Goal: Navigation & Orientation: Find specific page/section

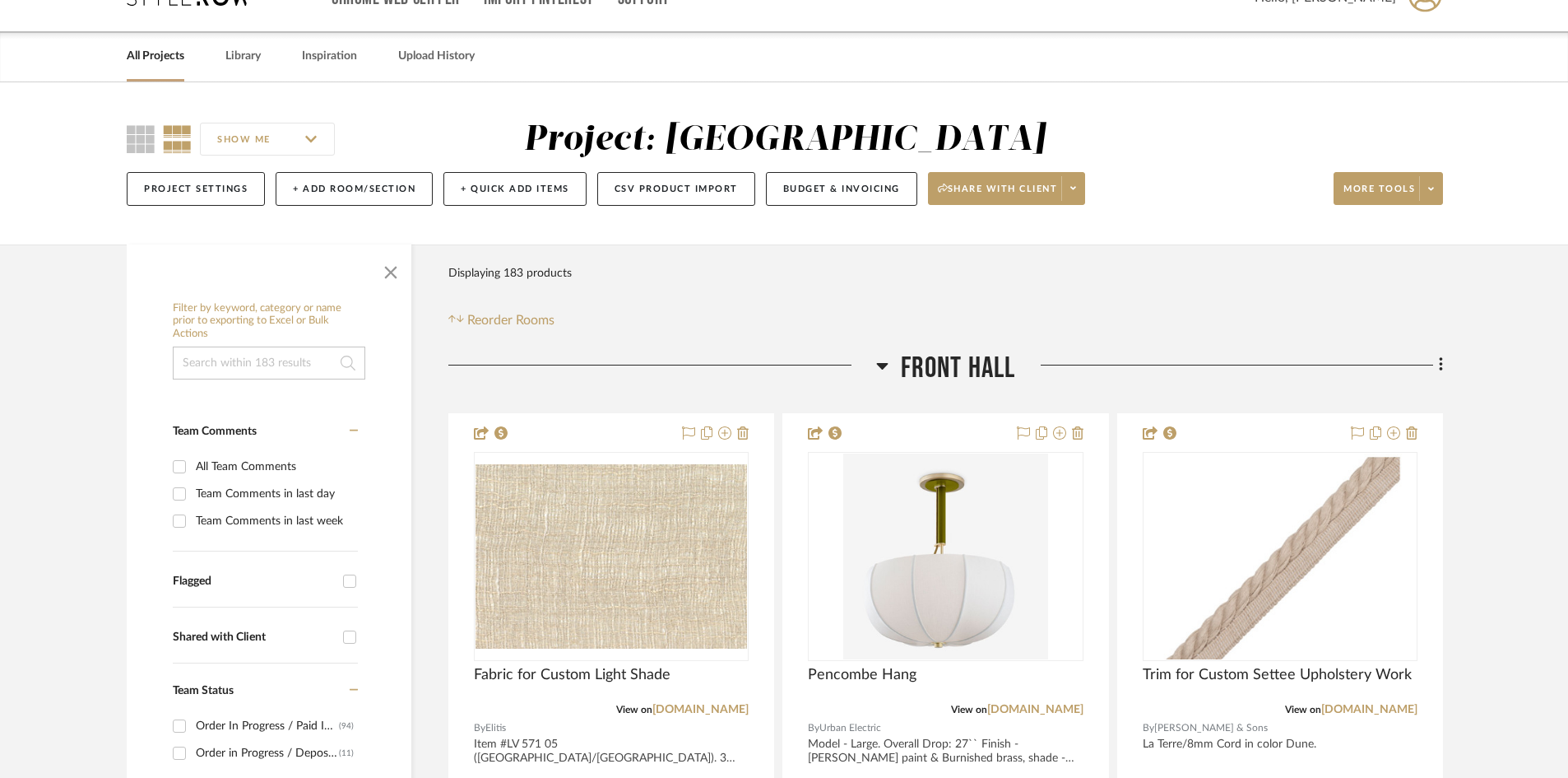
scroll to position [165, 0]
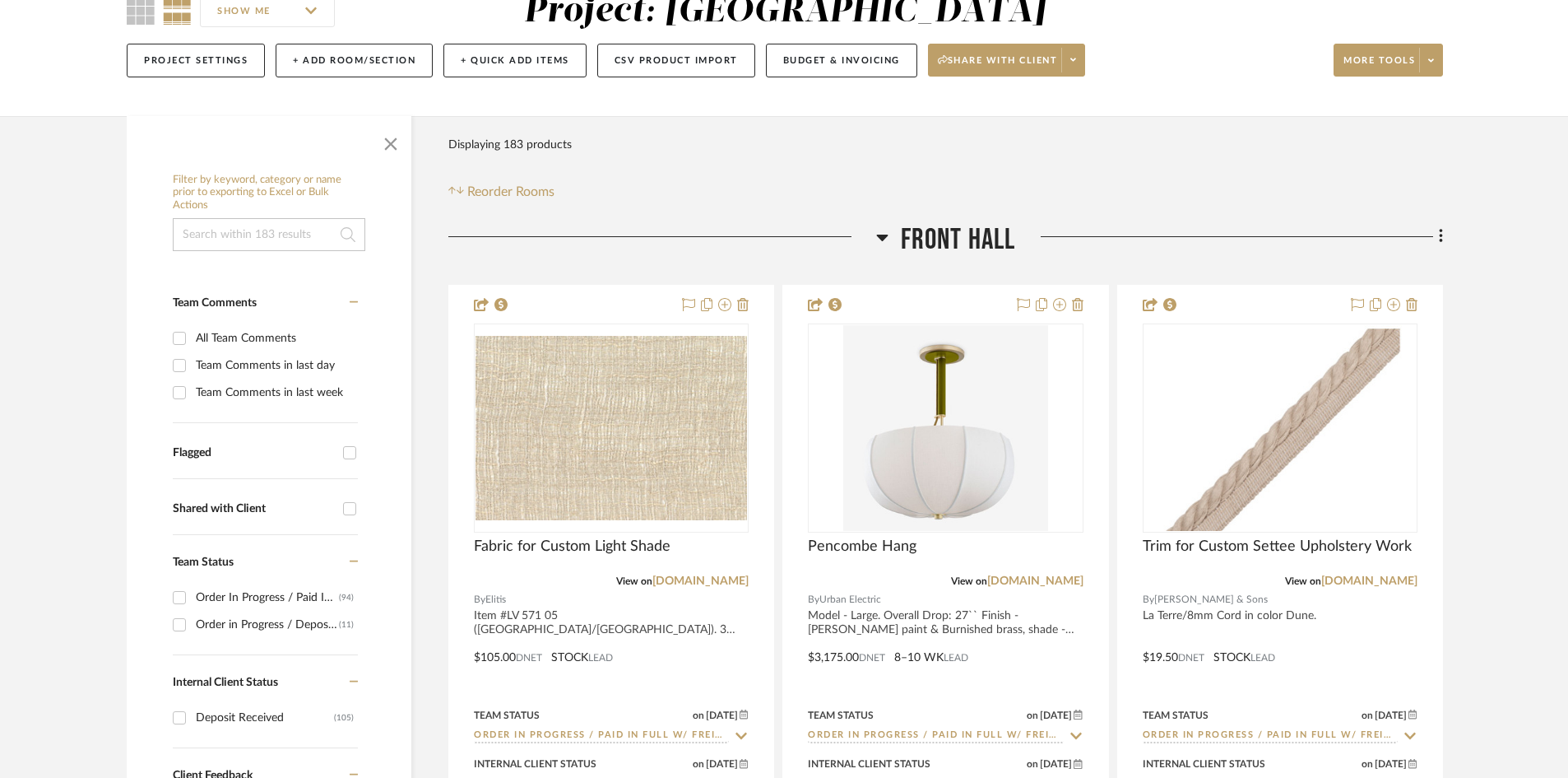
click at [879, 245] on icon at bounding box center [882, 237] width 13 height 20
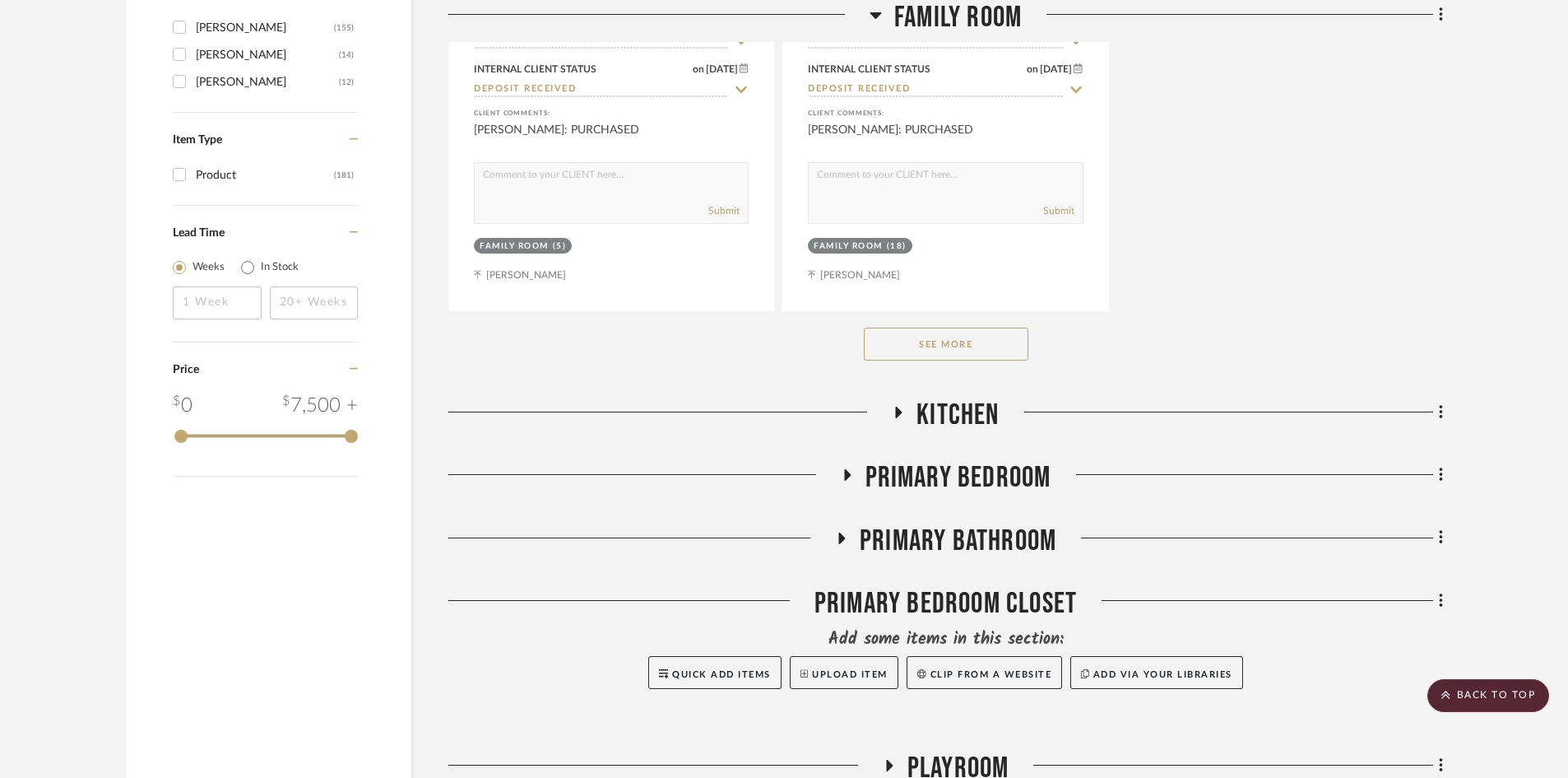
scroll to position [2634, 0]
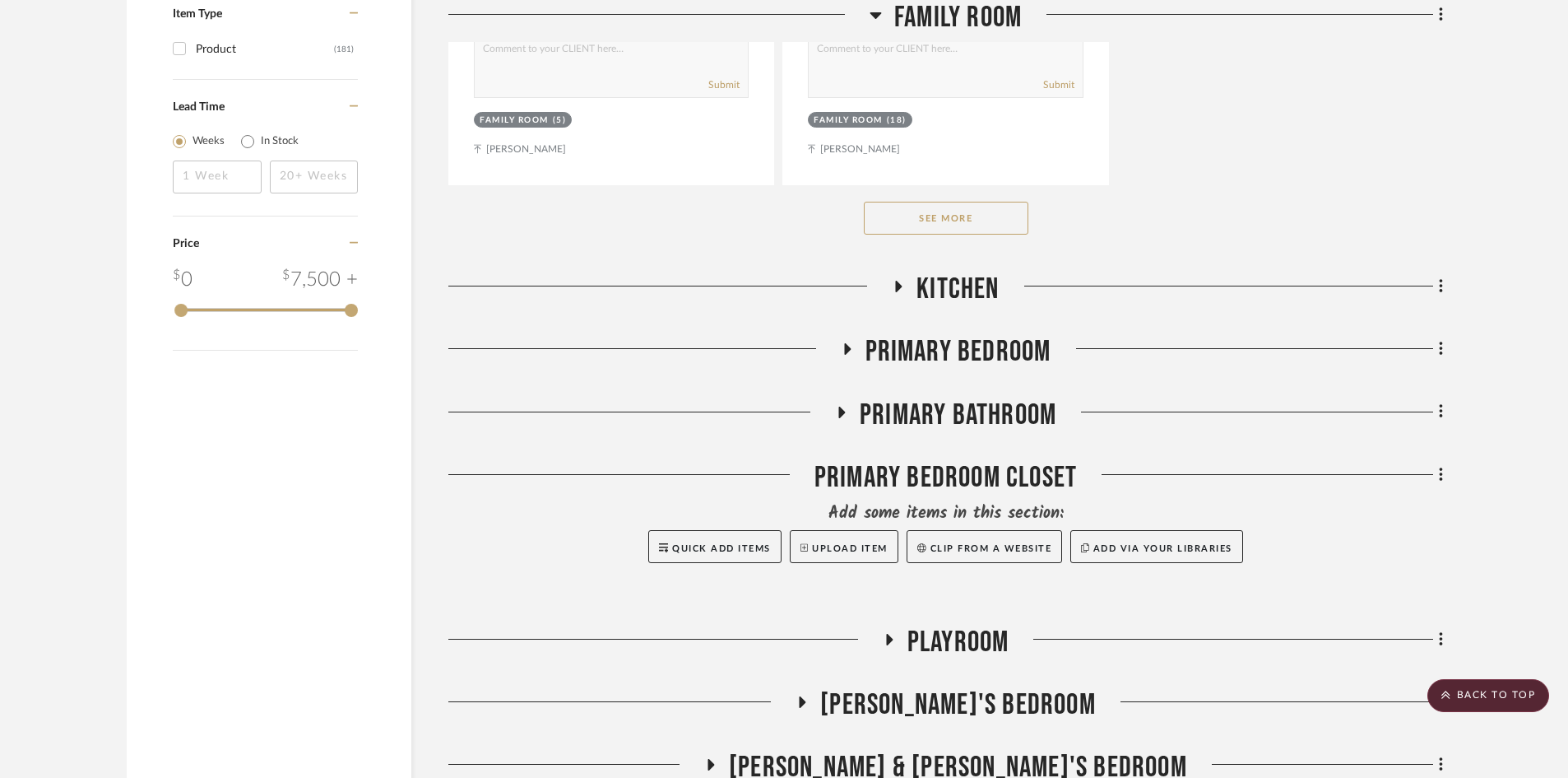
click at [919, 220] on button "See More" at bounding box center [946, 218] width 165 height 33
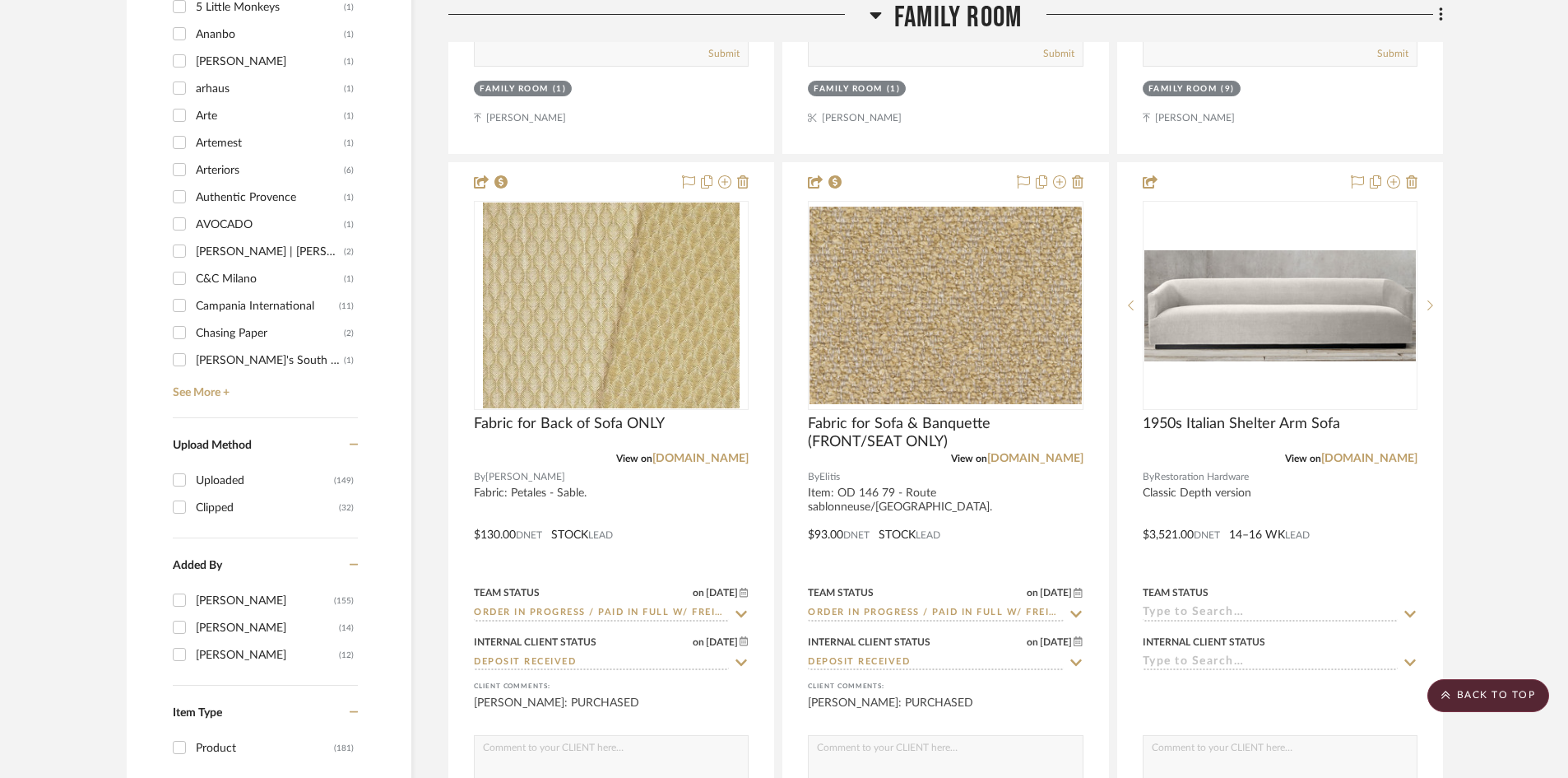
scroll to position [1893, 0]
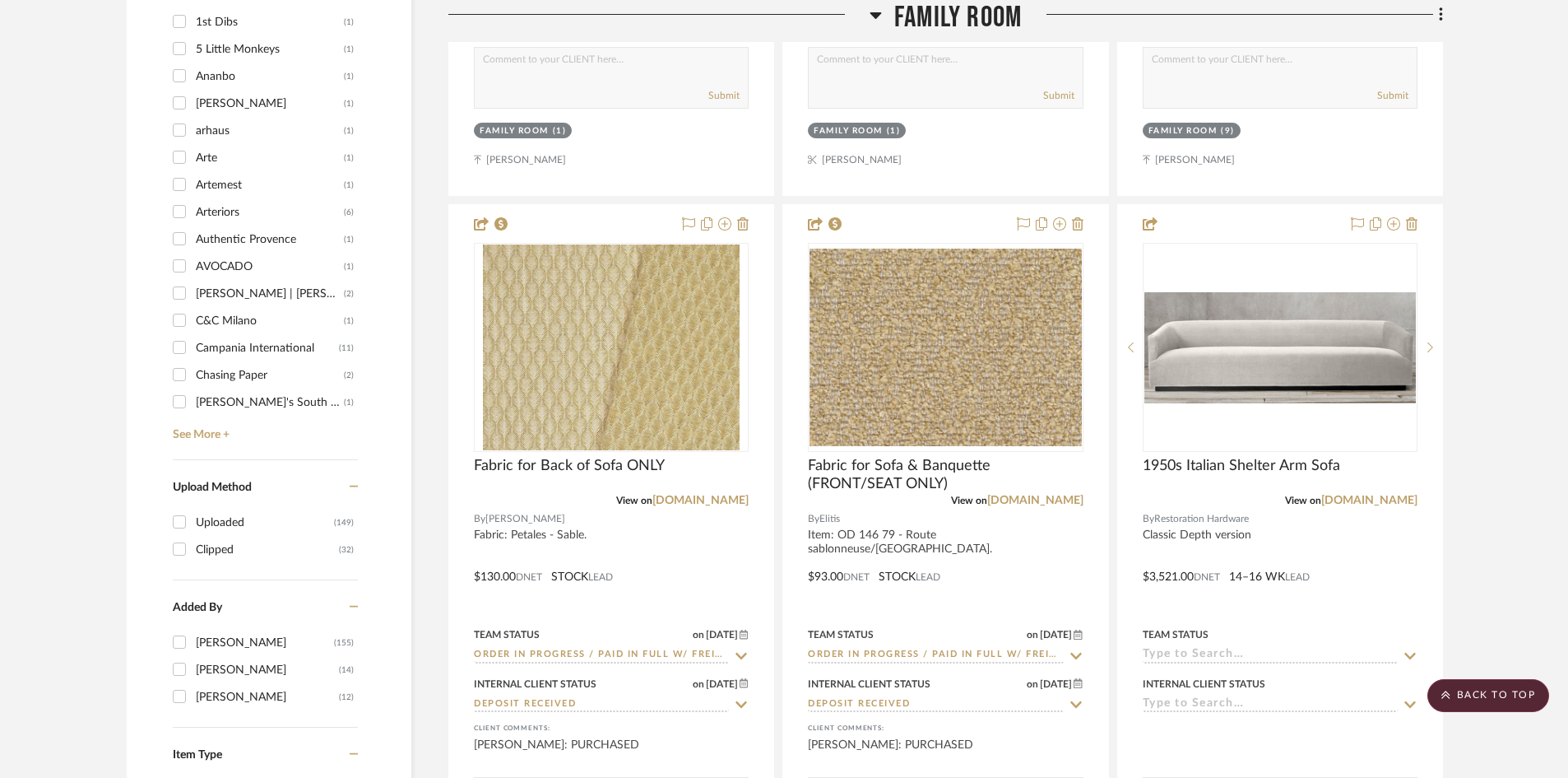
click at [970, 23] on span "Family Room" at bounding box center [958, 17] width 127 height 36
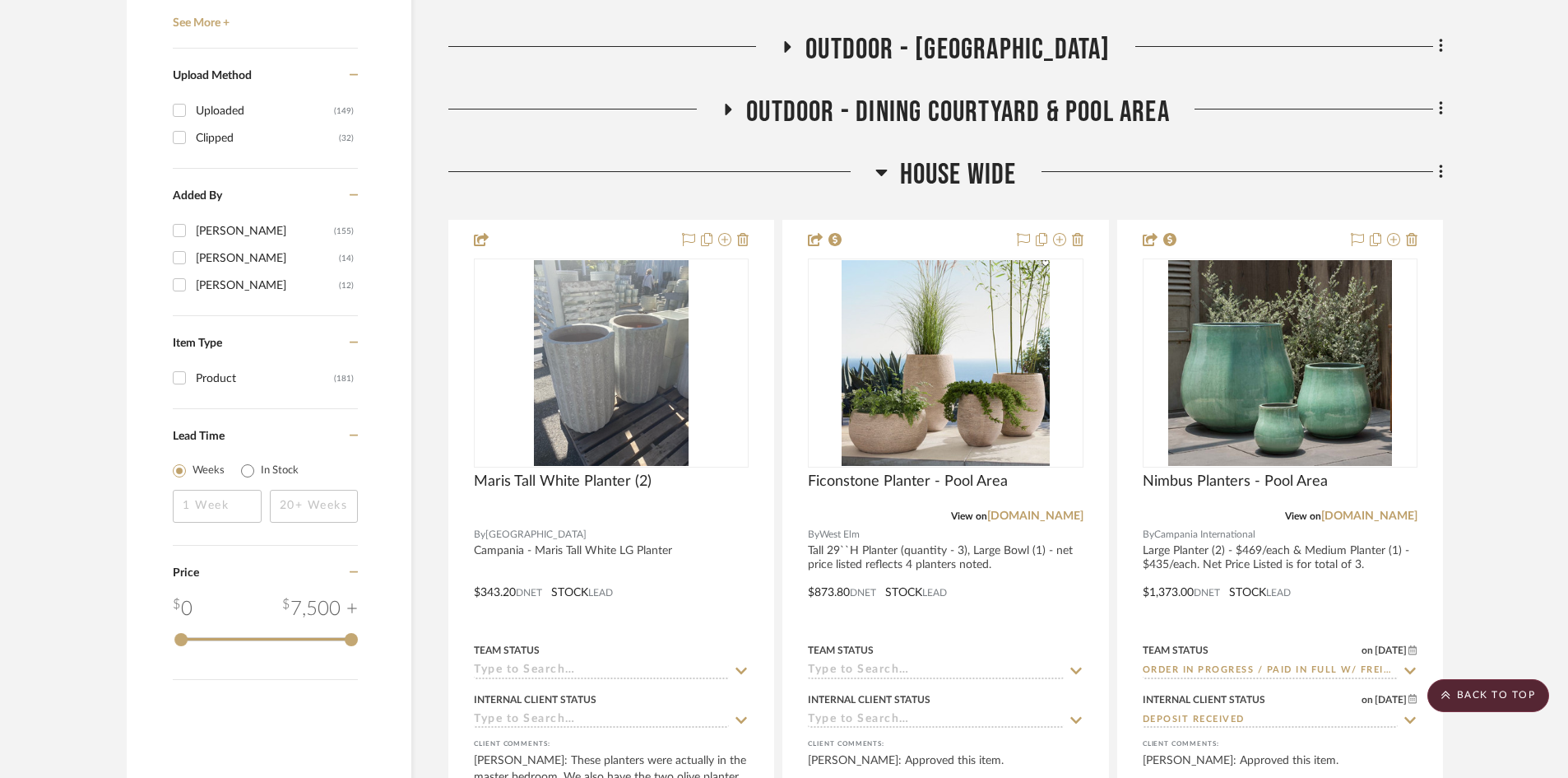
click at [930, 179] on span "HOUSE WIDE" at bounding box center [958, 175] width 117 height 36
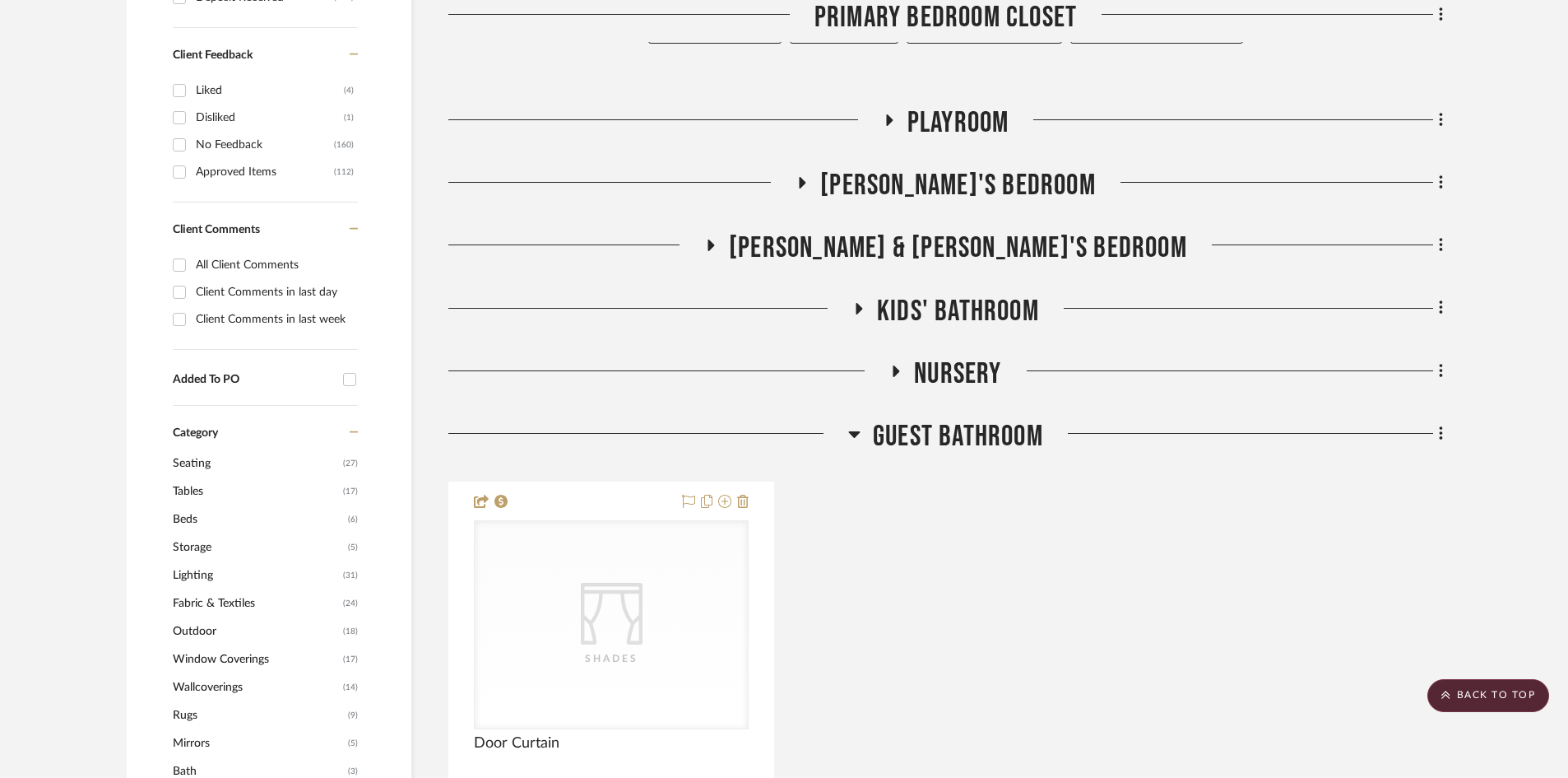
scroll to position [883, 0]
click at [932, 440] on span "Guest Bathroom" at bounding box center [958, 438] width 170 height 36
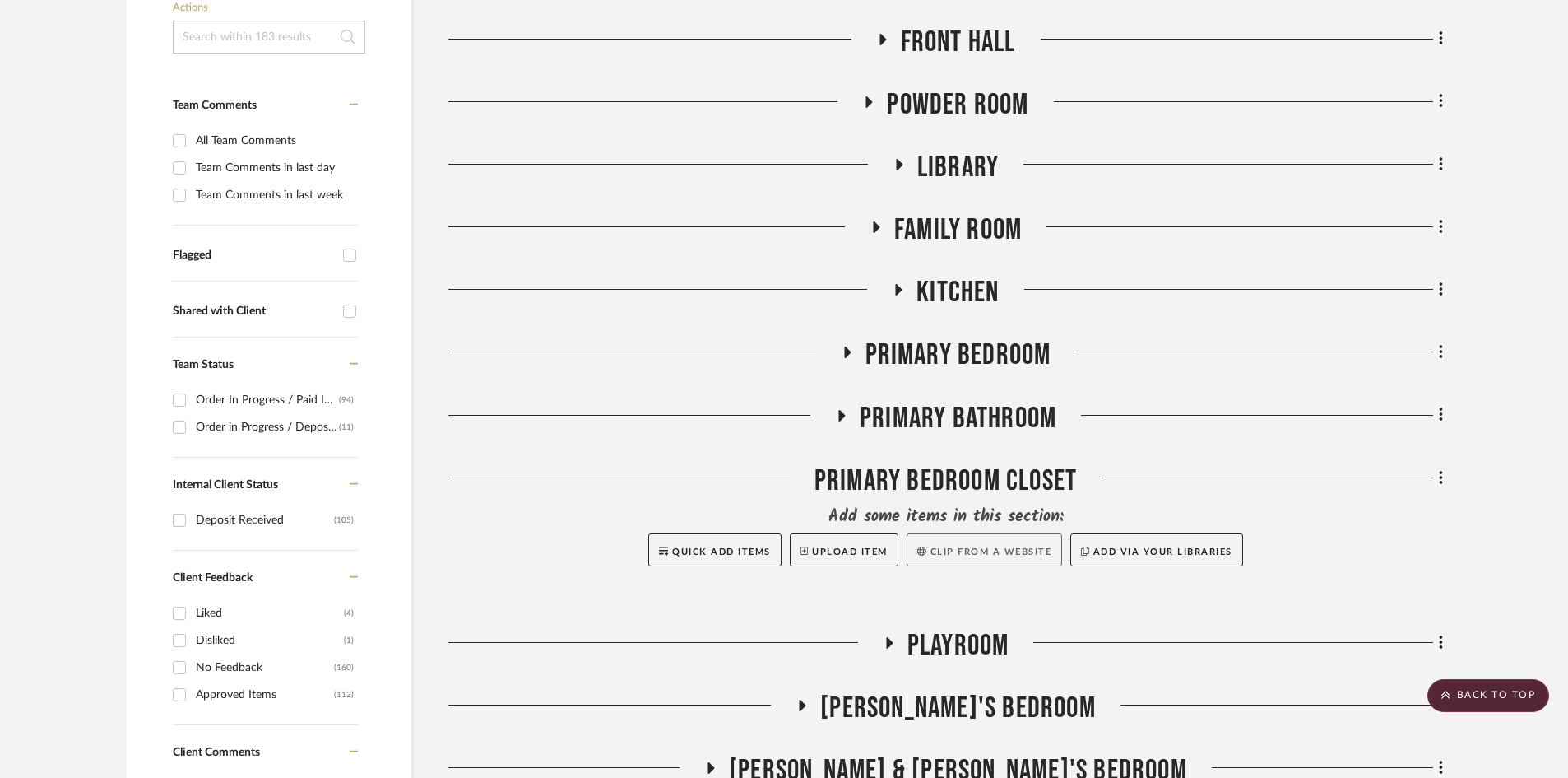
scroll to position [307, 0]
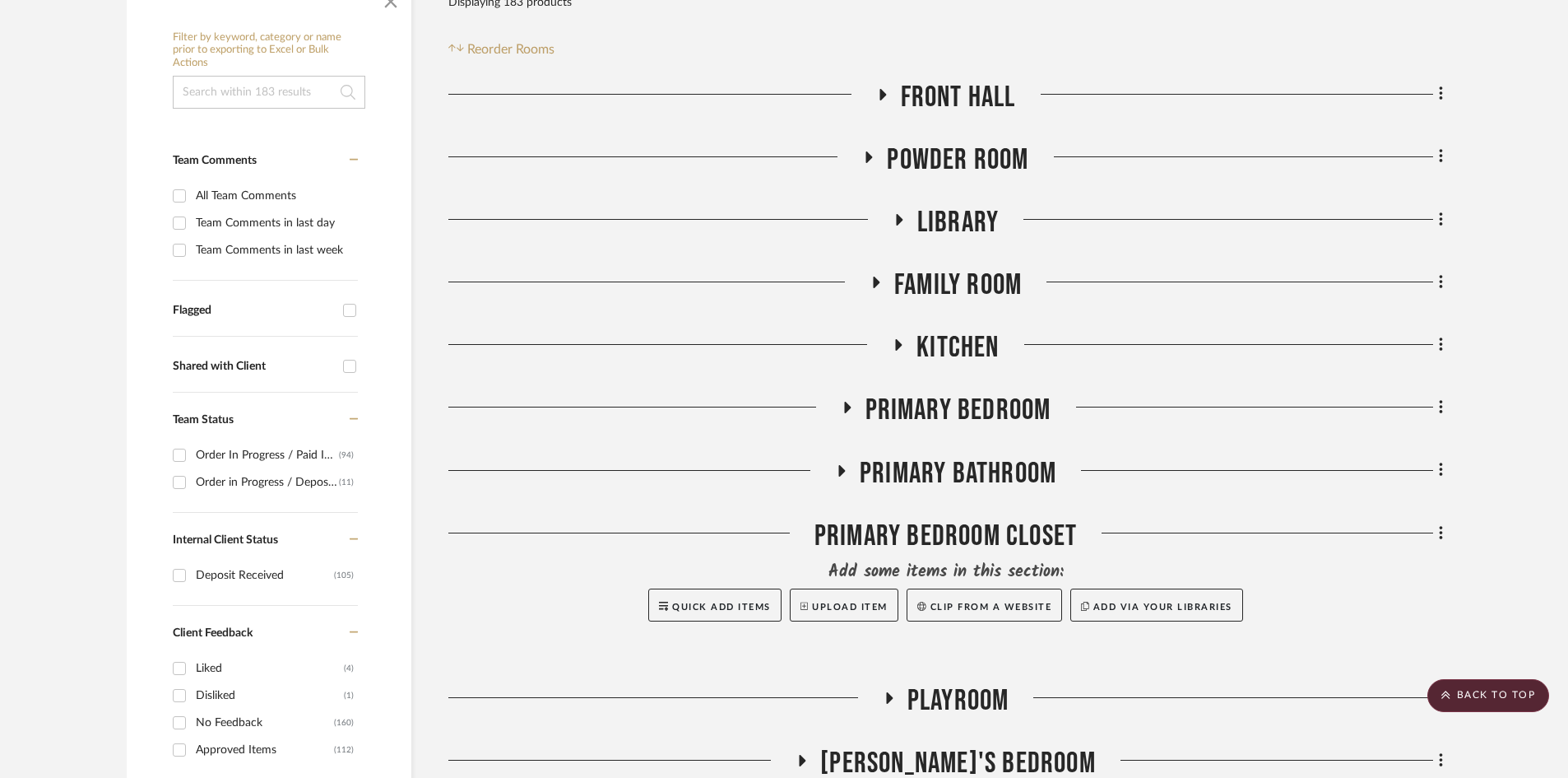
click at [951, 209] on span "Library" at bounding box center [957, 222] width 81 height 36
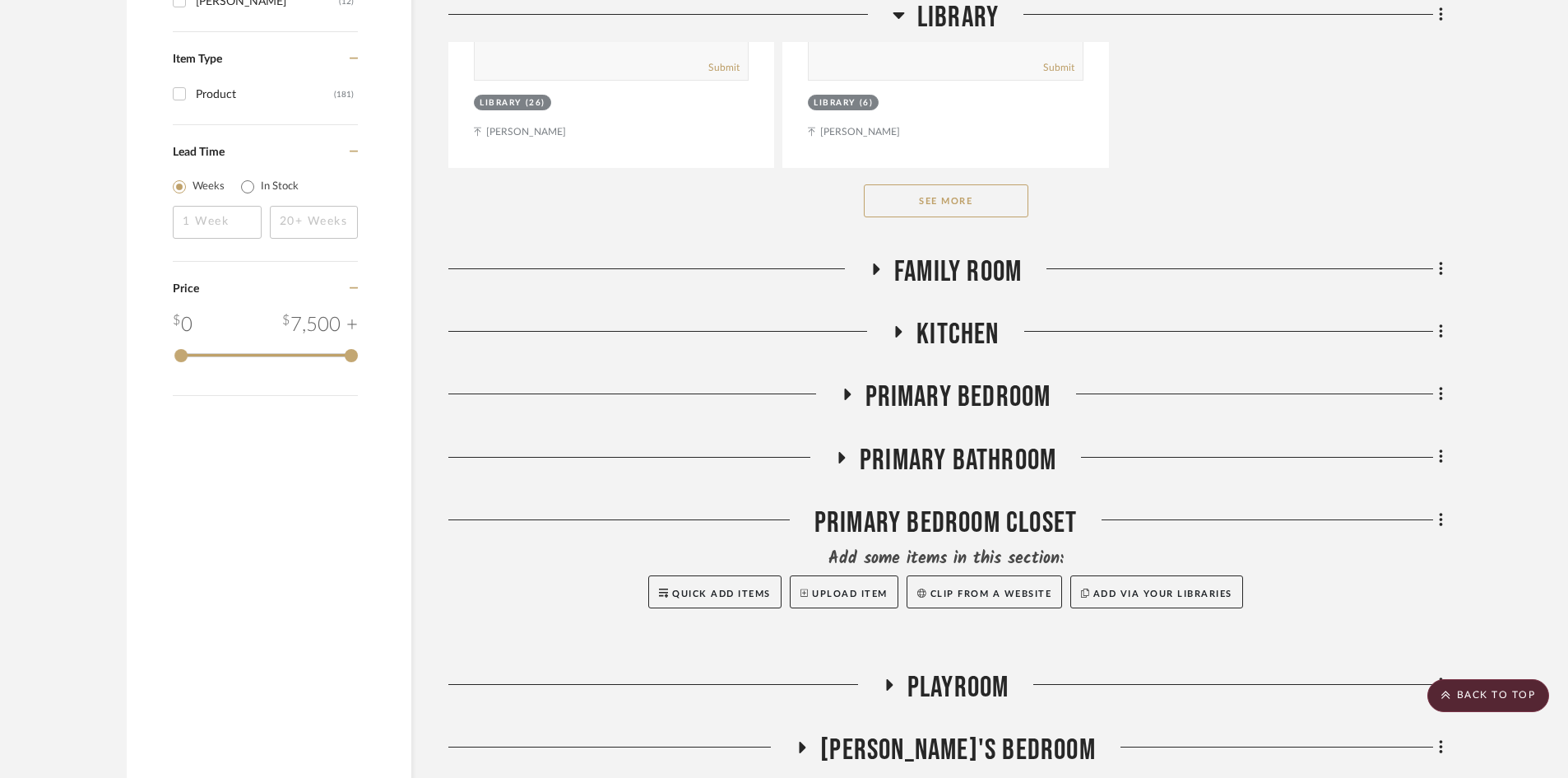
scroll to position [2316, 0]
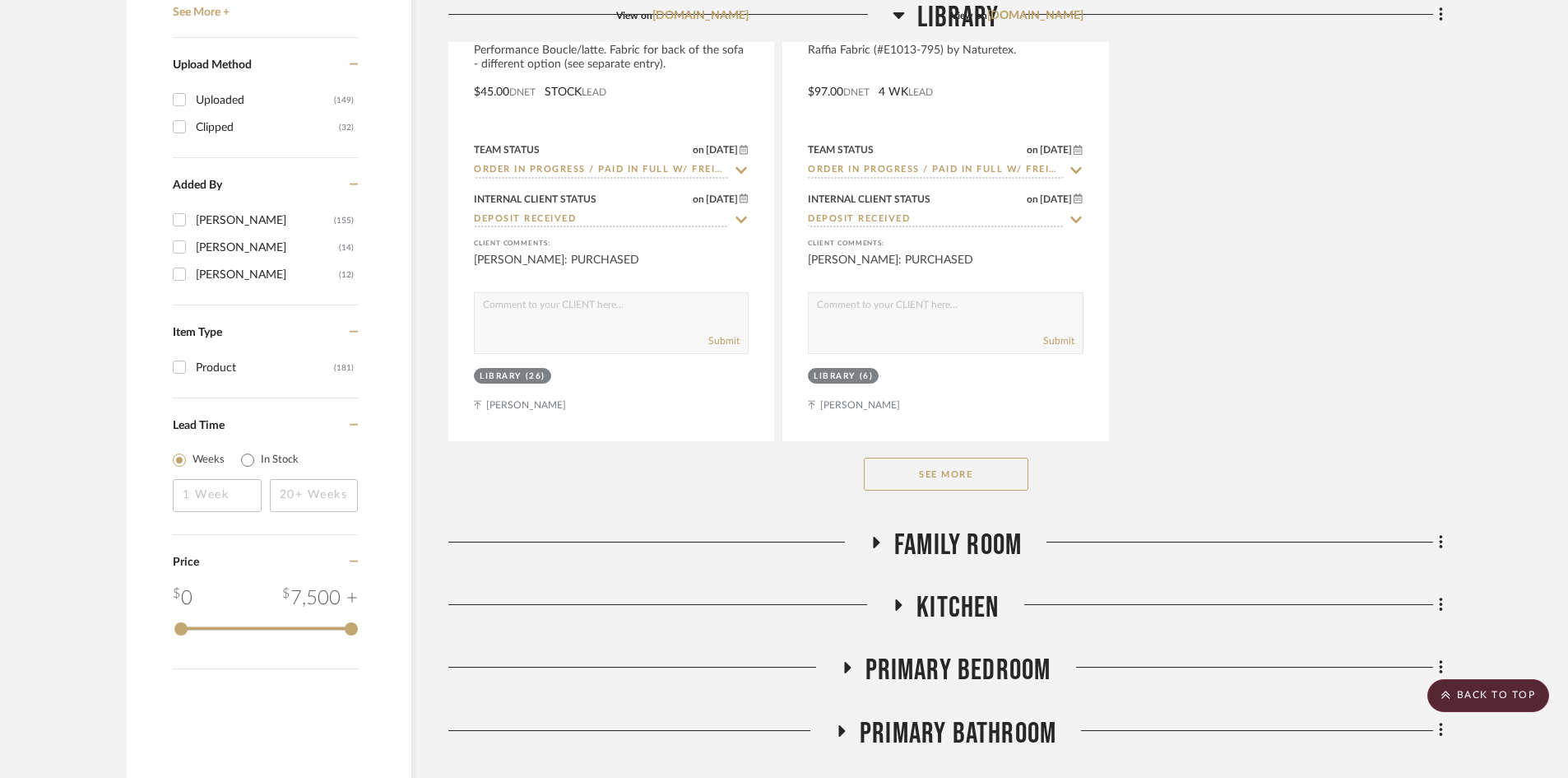
click at [951, 487] on button "See More" at bounding box center [946, 474] width 165 height 33
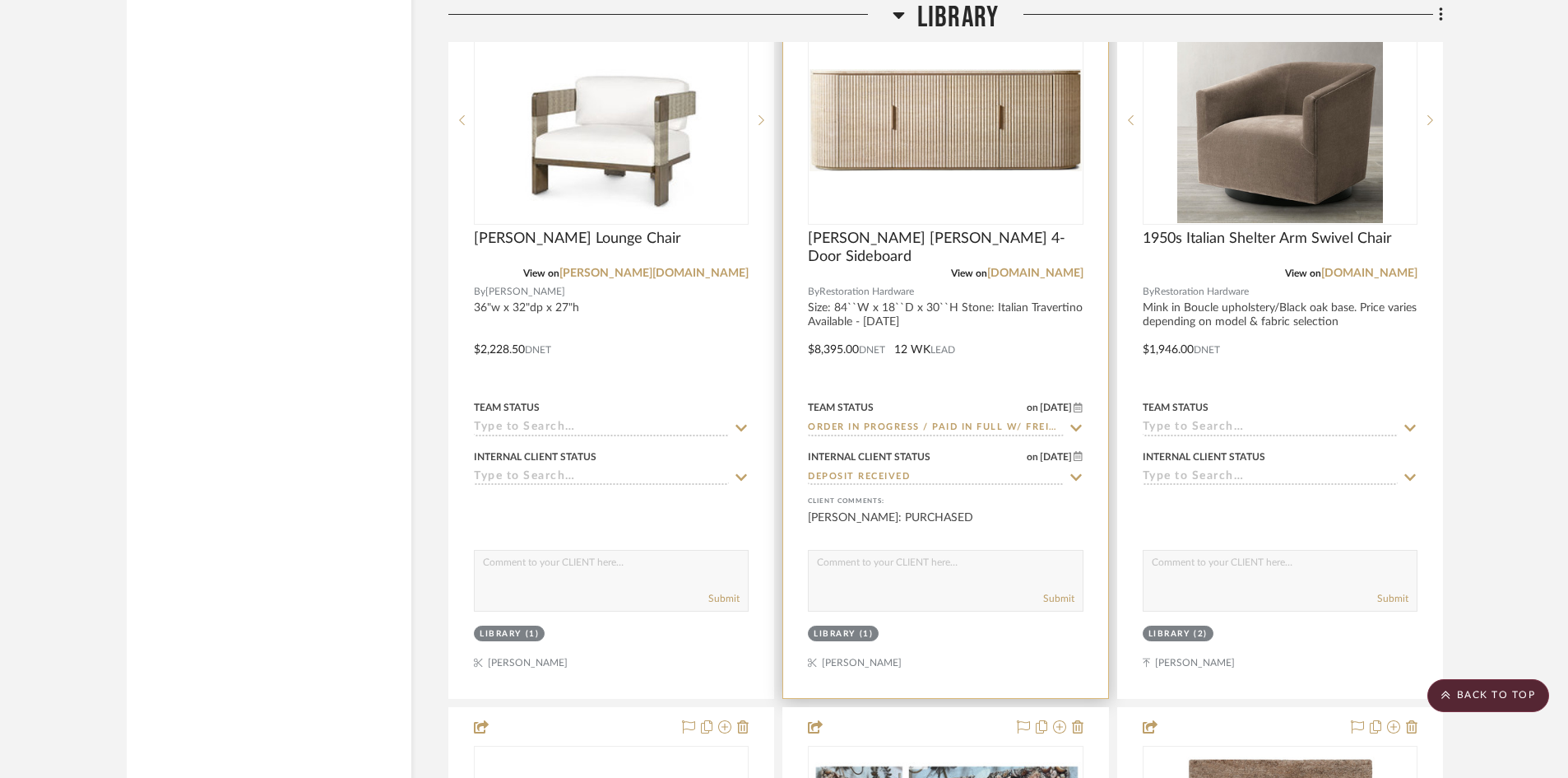
scroll to position [3483, 0]
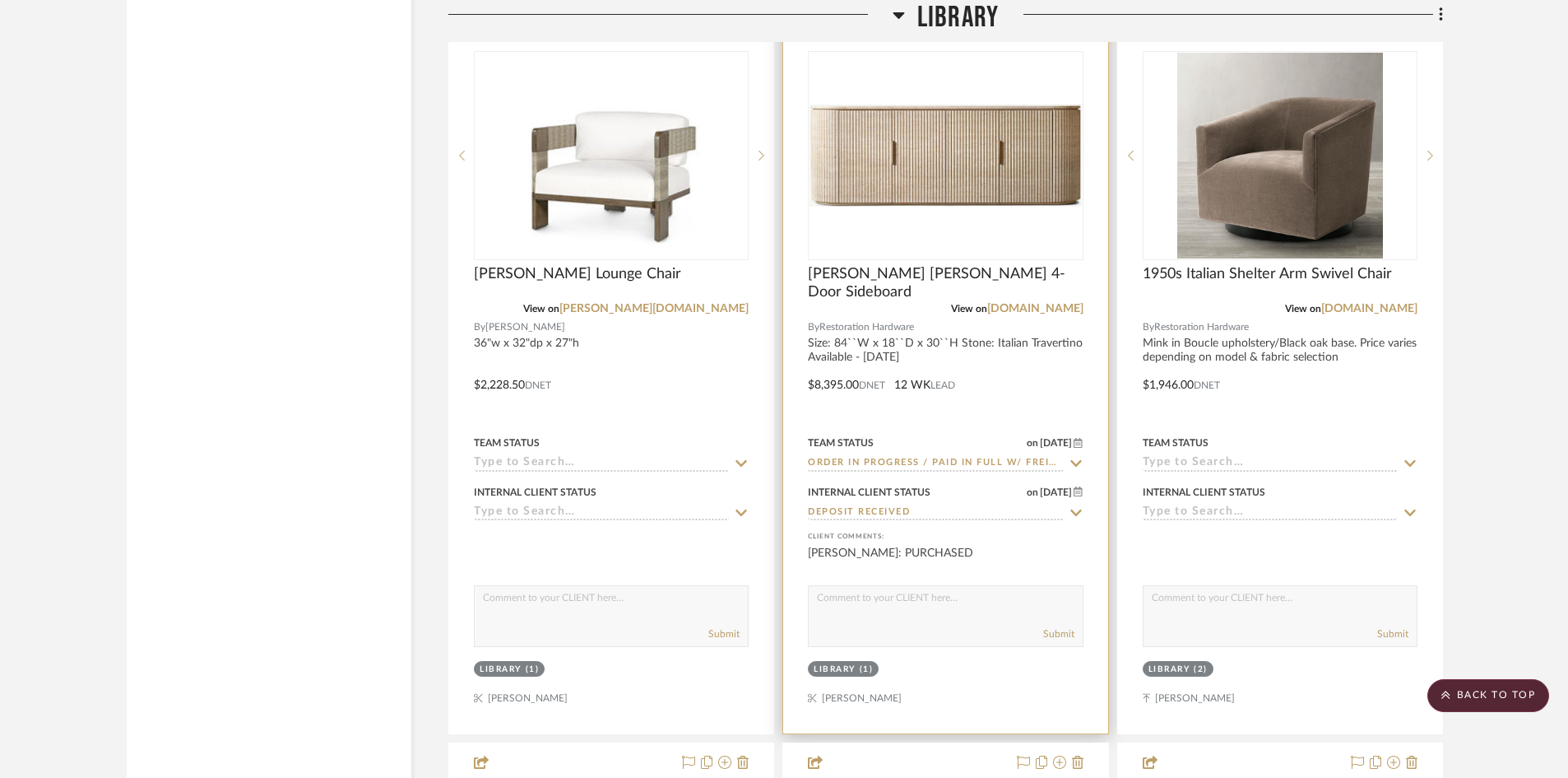
click at [953, 199] on img "0" at bounding box center [945, 156] width 271 height 103
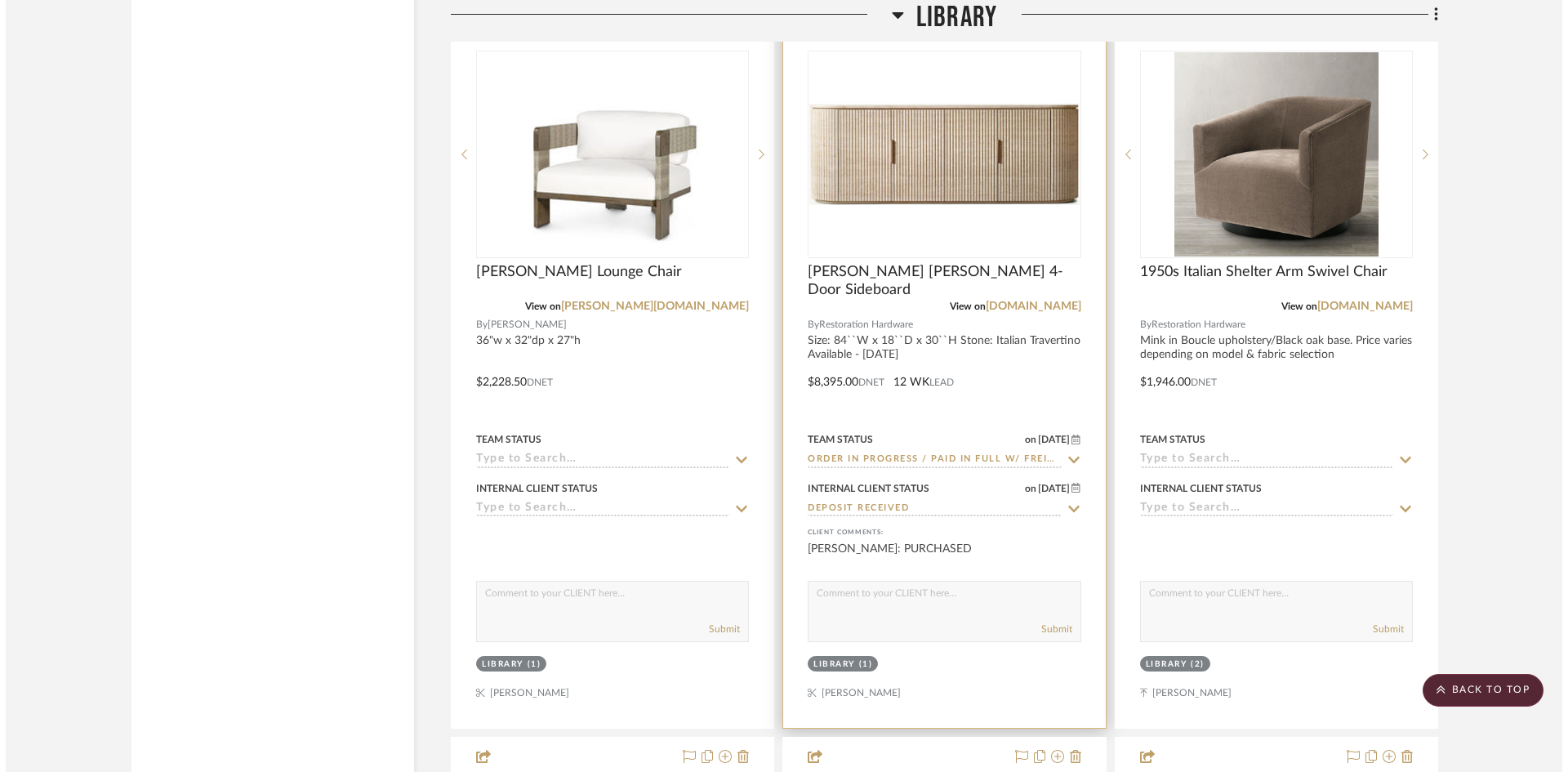
scroll to position [0, 0]
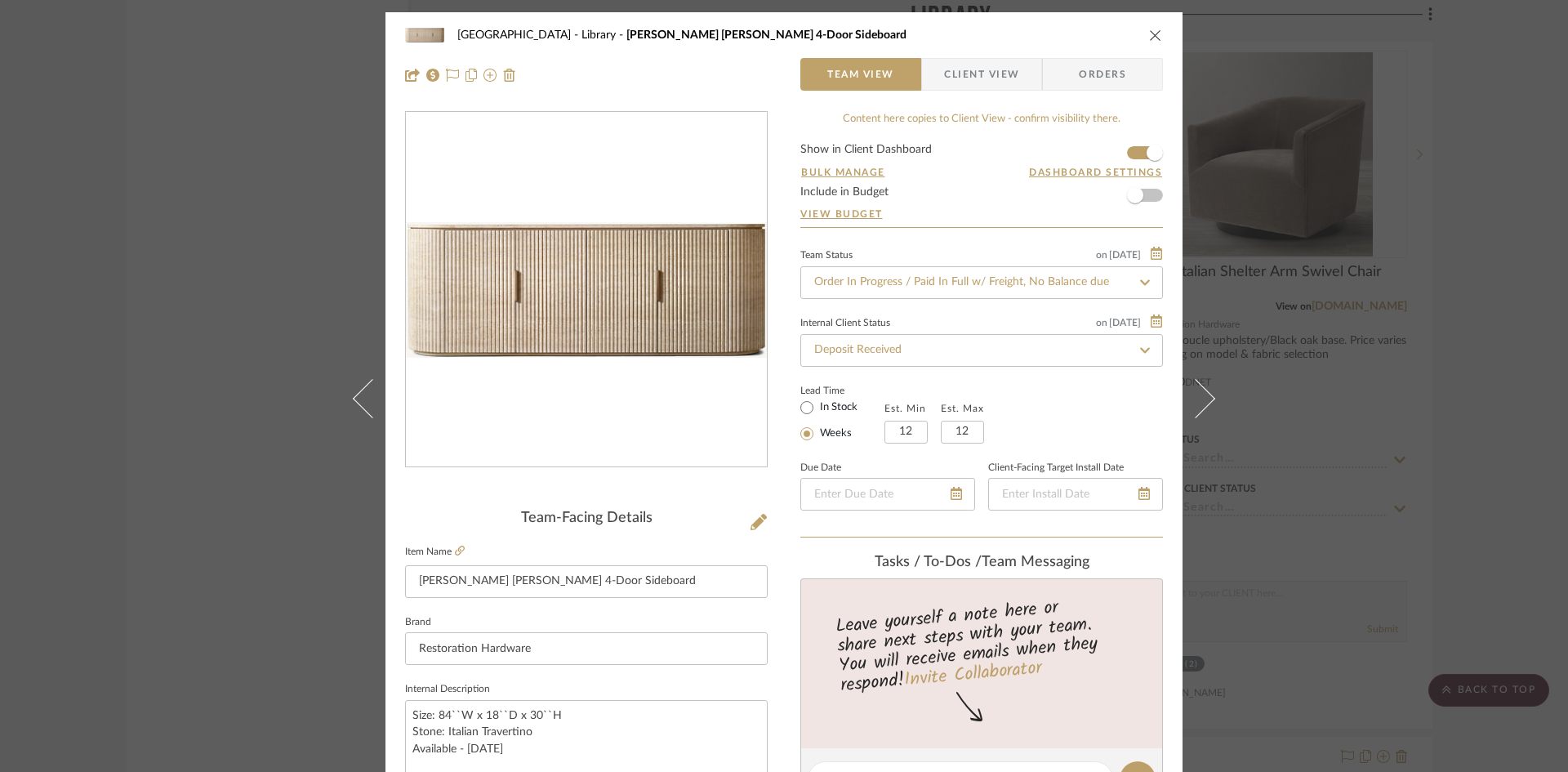
click at [1037, 329] on div "Internal Client Status on [DATE] [DATE] Deposit Received" at bounding box center [981, 339] width 362 height 55
click at [1155, 33] on icon "close" at bounding box center [1155, 35] width 13 height 13
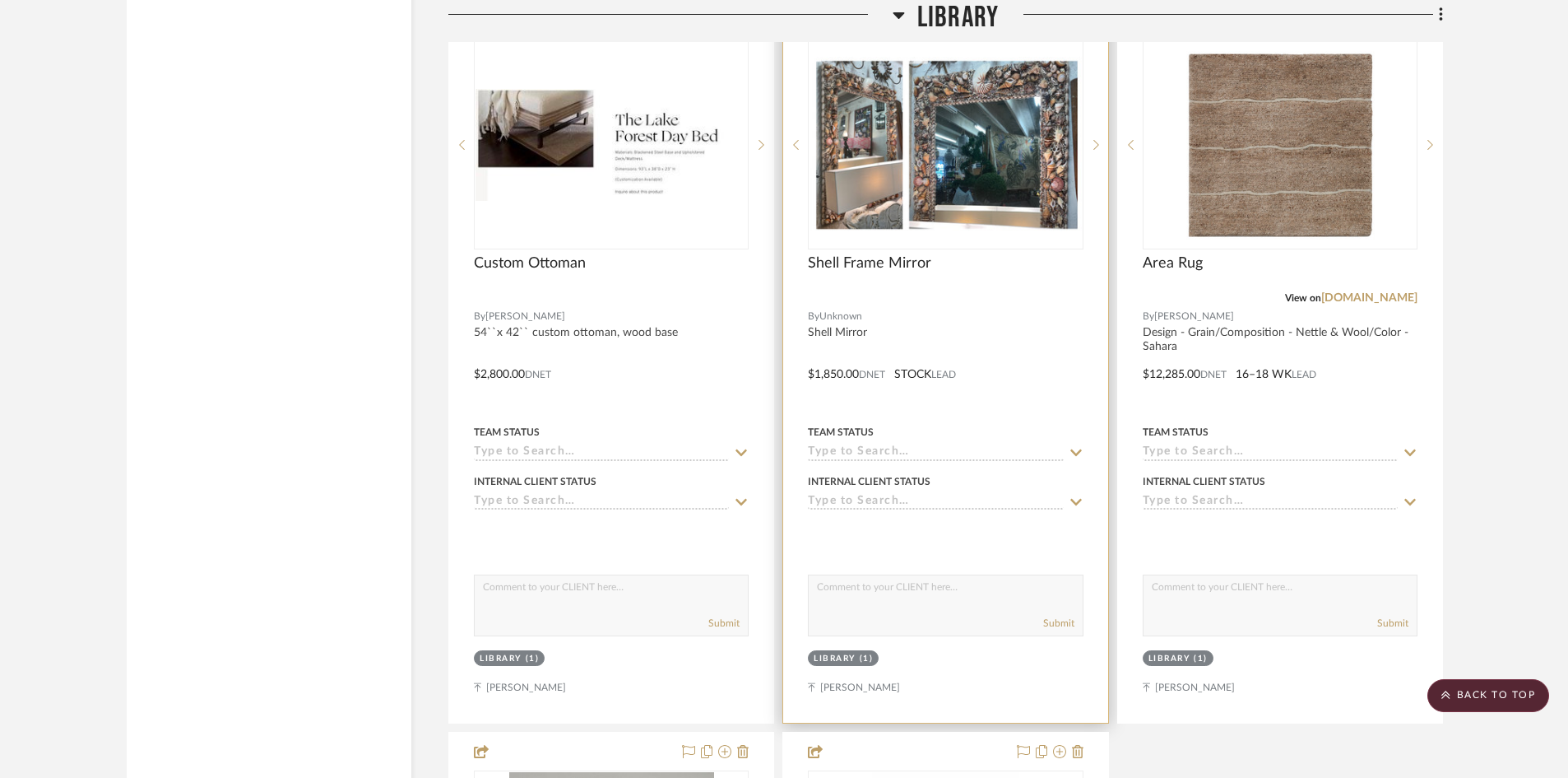
scroll to position [4225, 0]
click at [865, 261] on span "Shell Frame Mirror" at bounding box center [870, 261] width 124 height 18
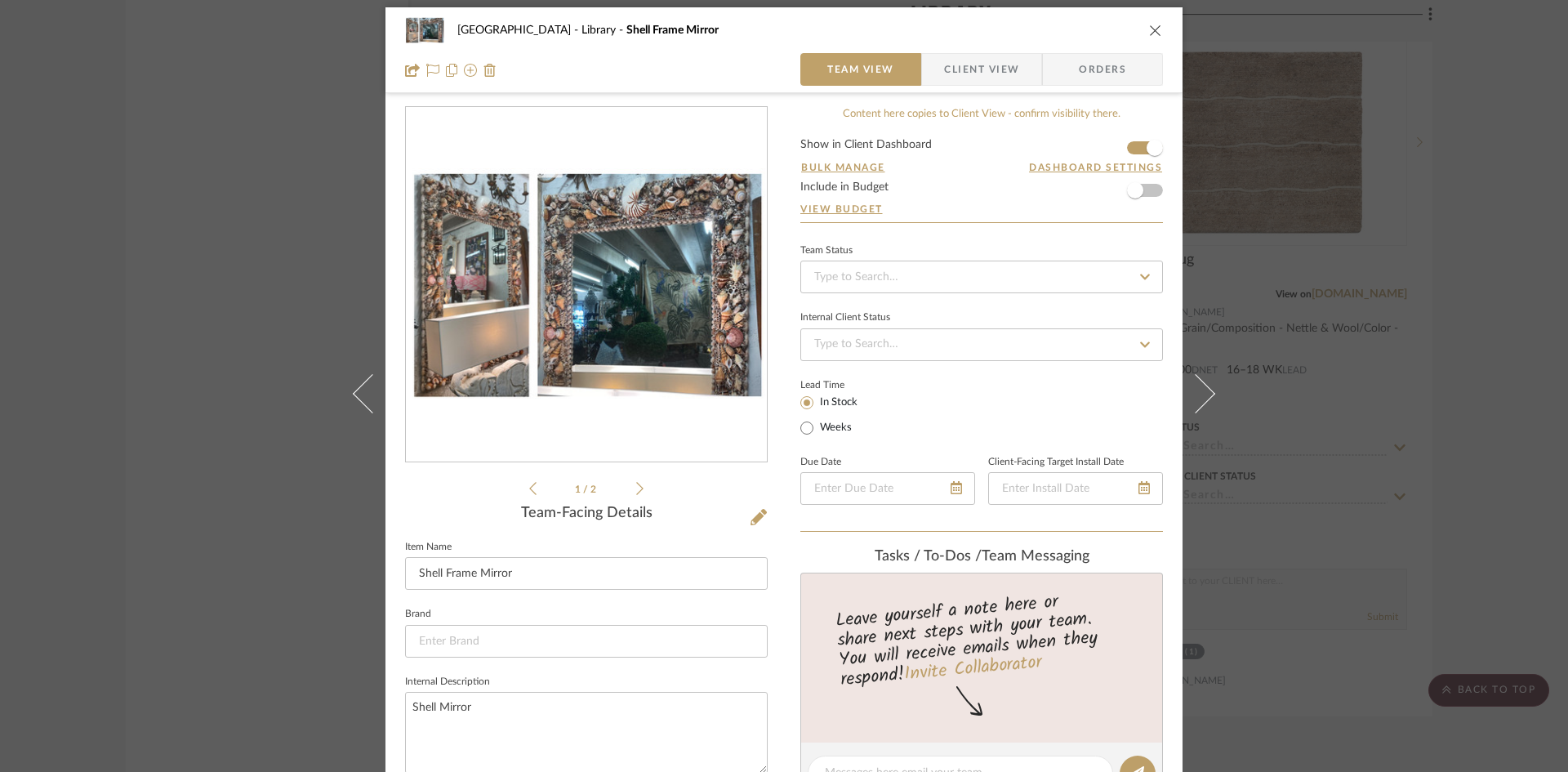
scroll to position [0, 0]
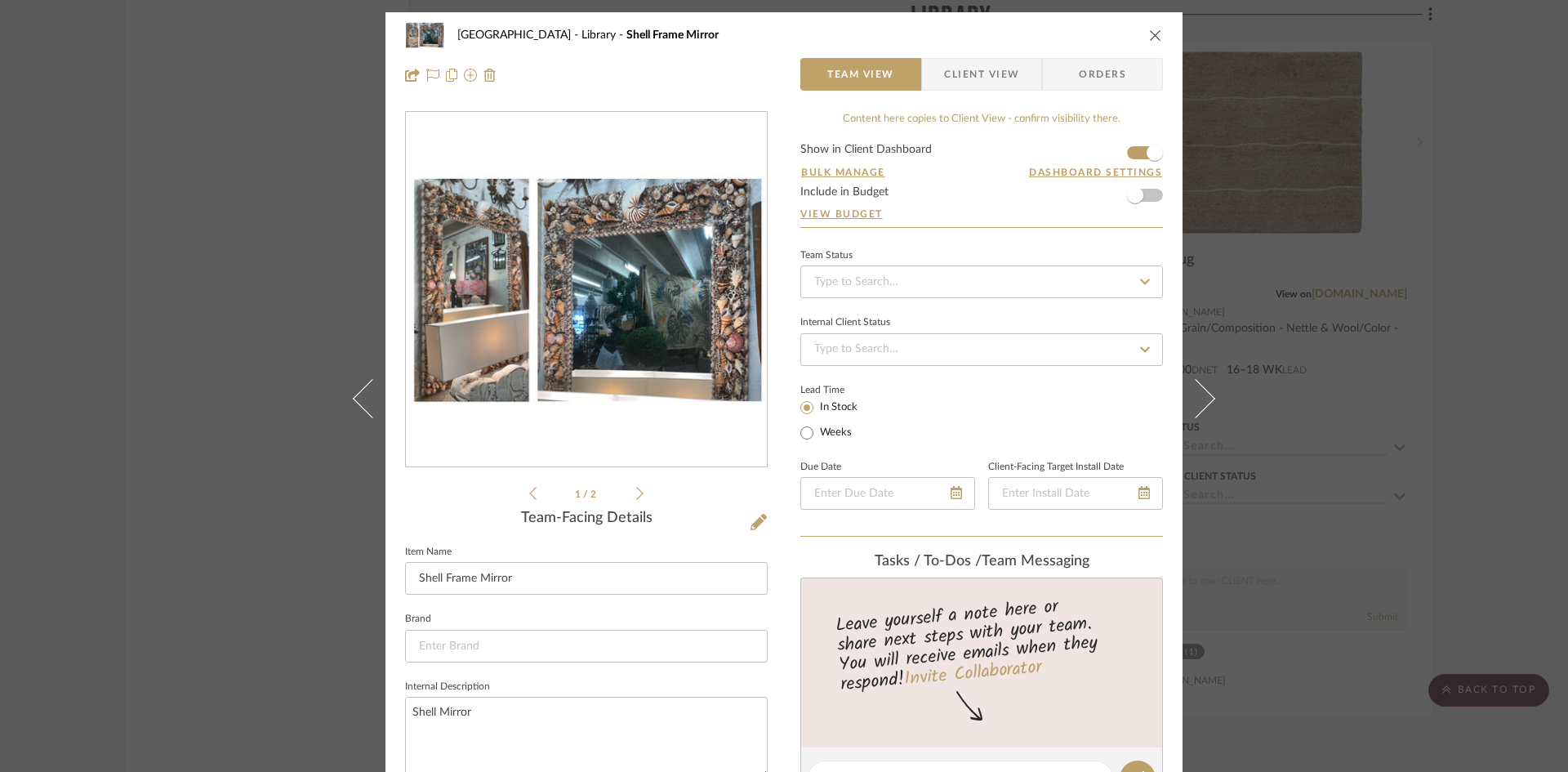
click at [1266, 42] on div "[GEOGRAPHIC_DATA] Shell Frame Mirror Team View Client View Orders 1 / 2 Team-Fa…" at bounding box center [784, 386] width 1568 height 772
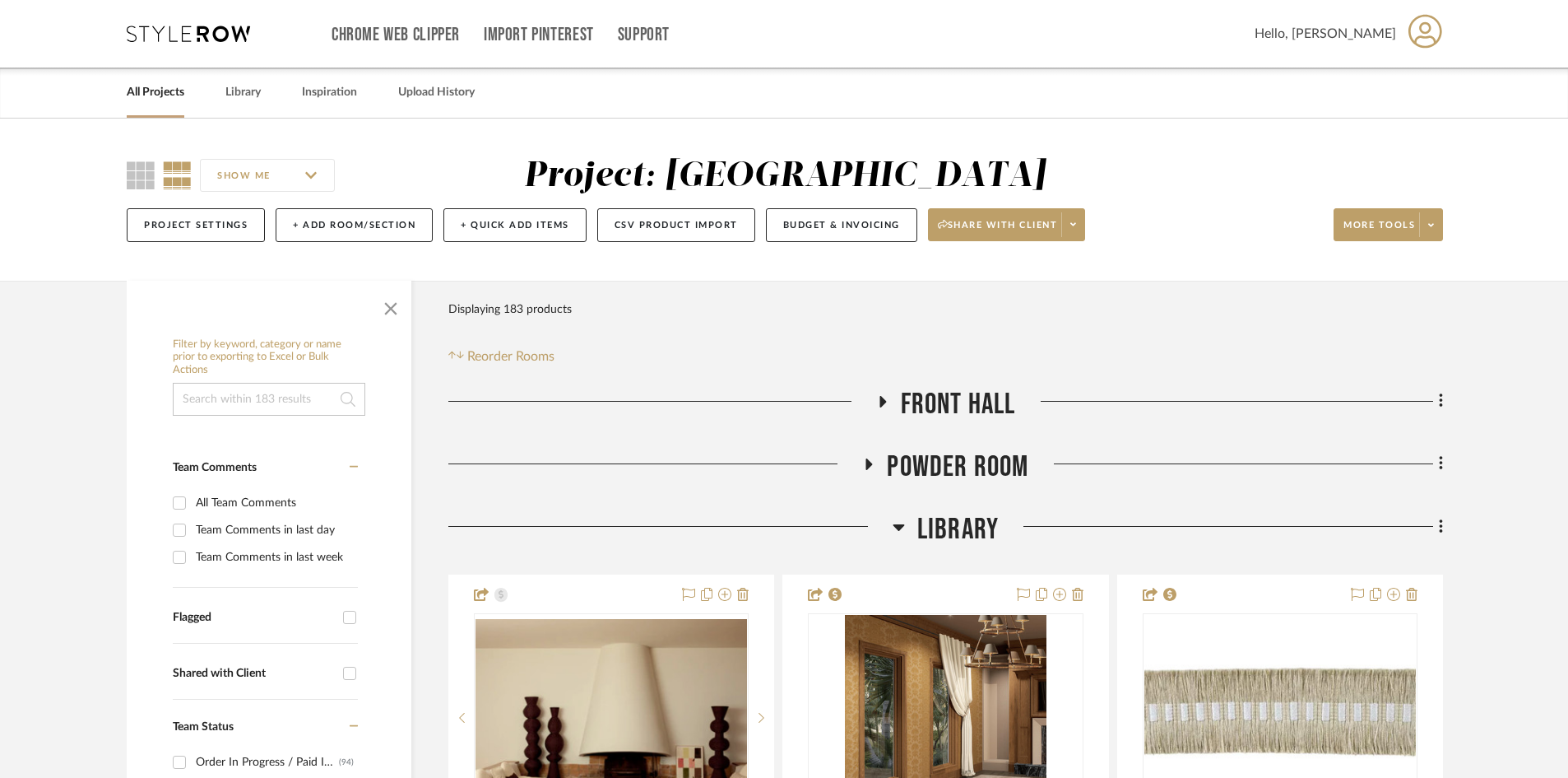
scroll to position [412, 0]
